Goal: Navigation & Orientation: Understand site structure

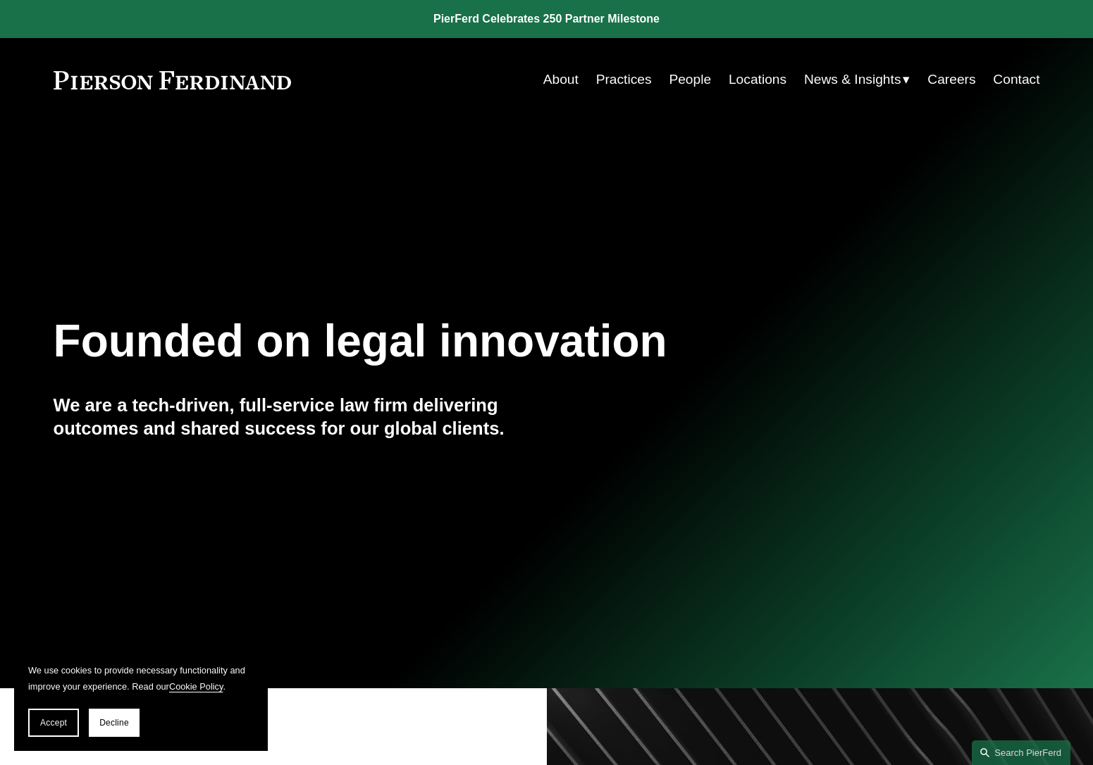
click at [751, 84] on link "Locations" at bounding box center [757, 79] width 58 height 27
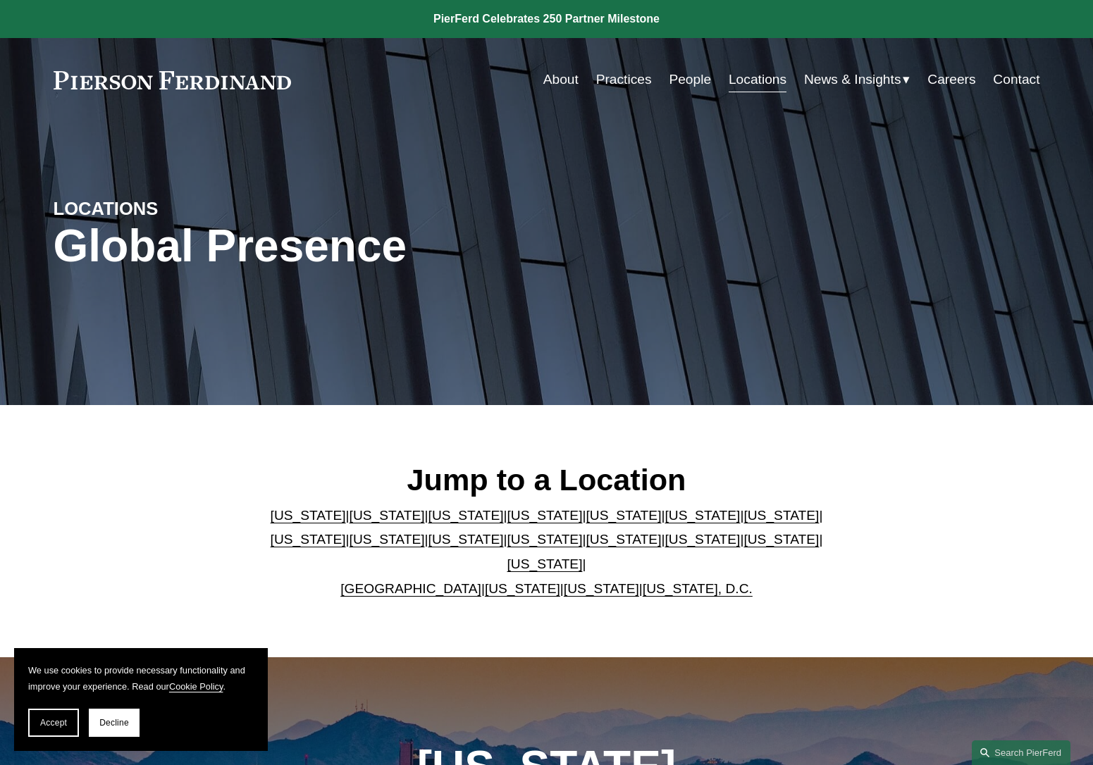
click at [690, 84] on link "People" at bounding box center [689, 79] width 42 height 27
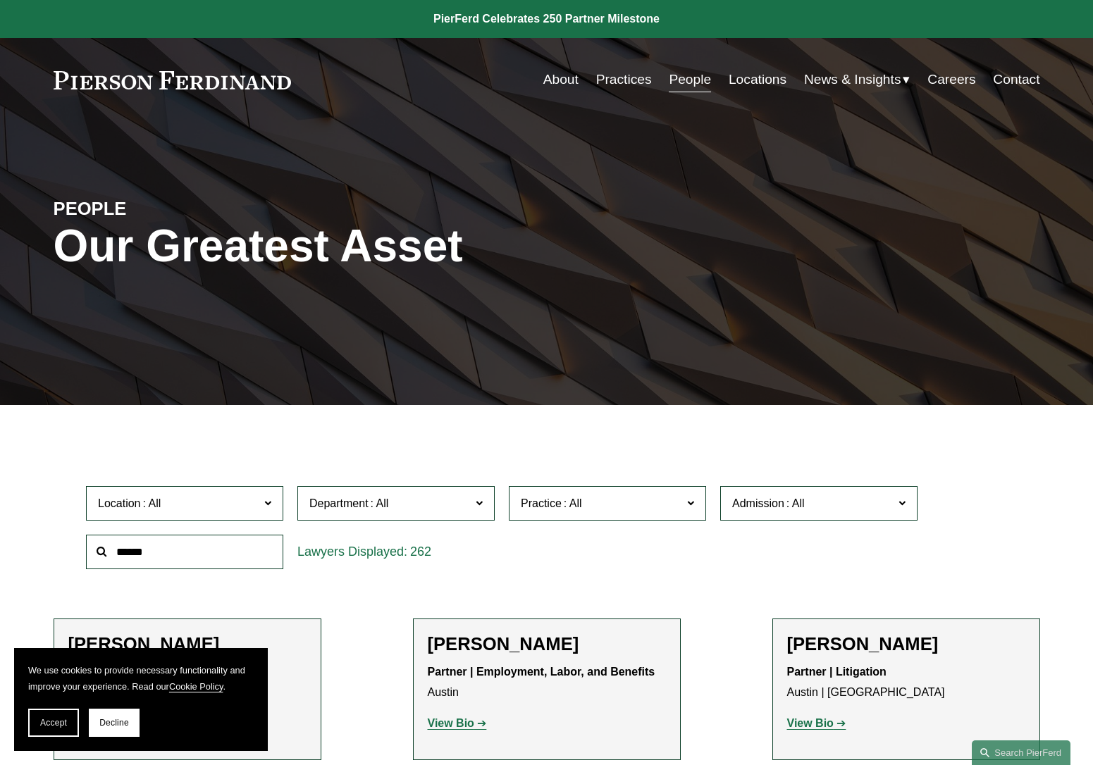
click at [946, 82] on link "Careers" at bounding box center [951, 79] width 48 height 27
